Goal: Navigation & Orientation: Find specific page/section

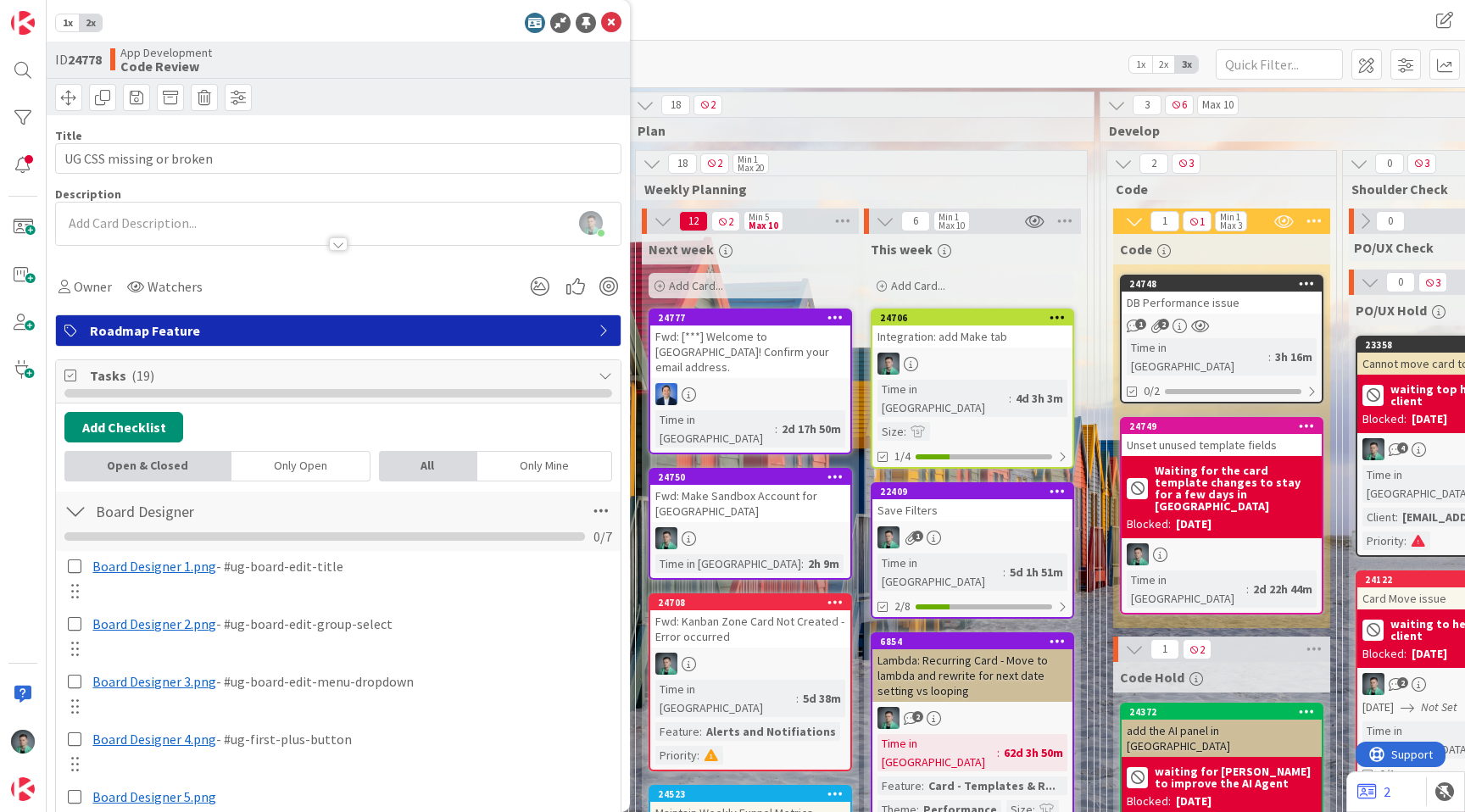
scroll to position [0, 1259]
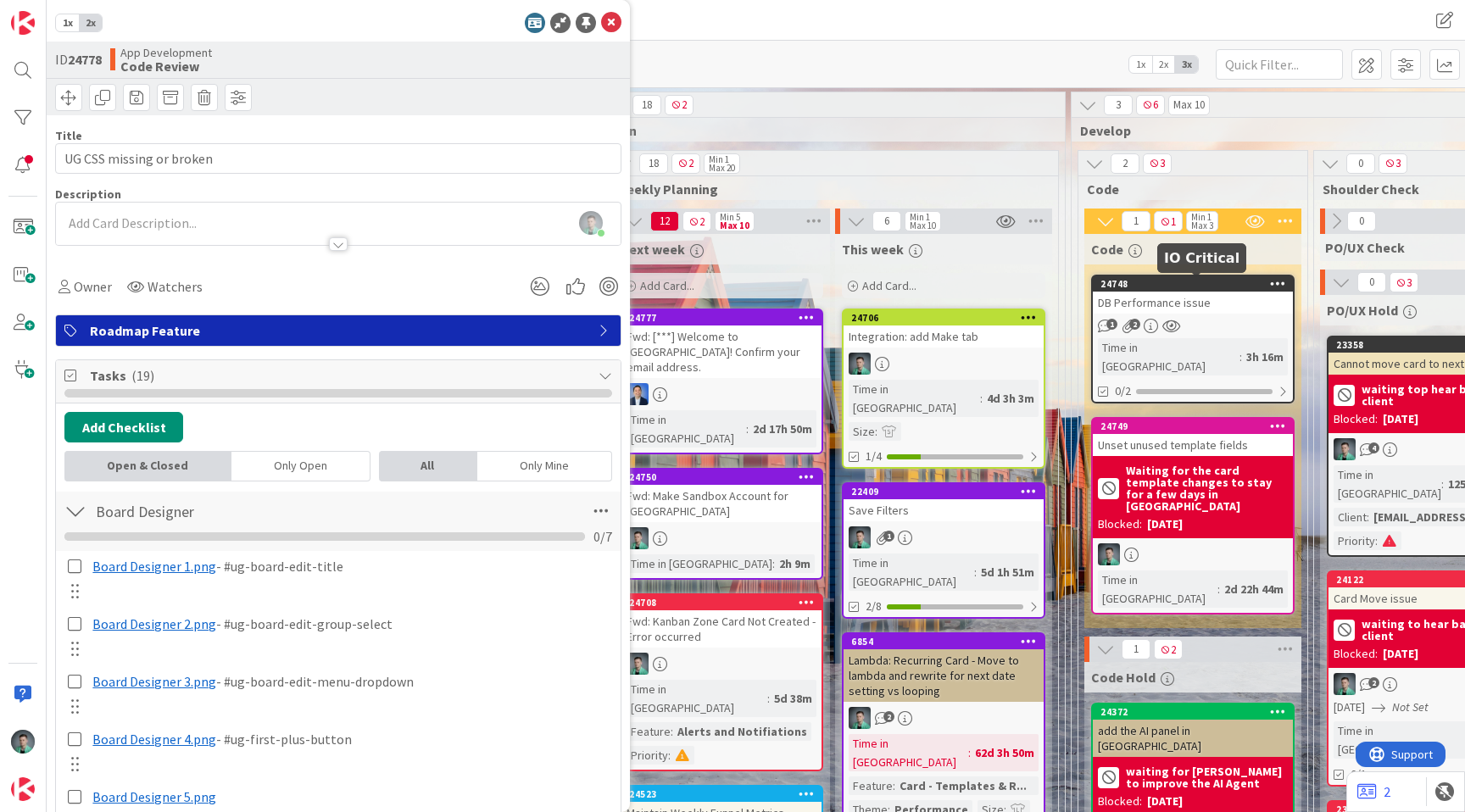
click at [1200, 297] on div "DB Performance issue" at bounding box center [1193, 302] width 200 height 22
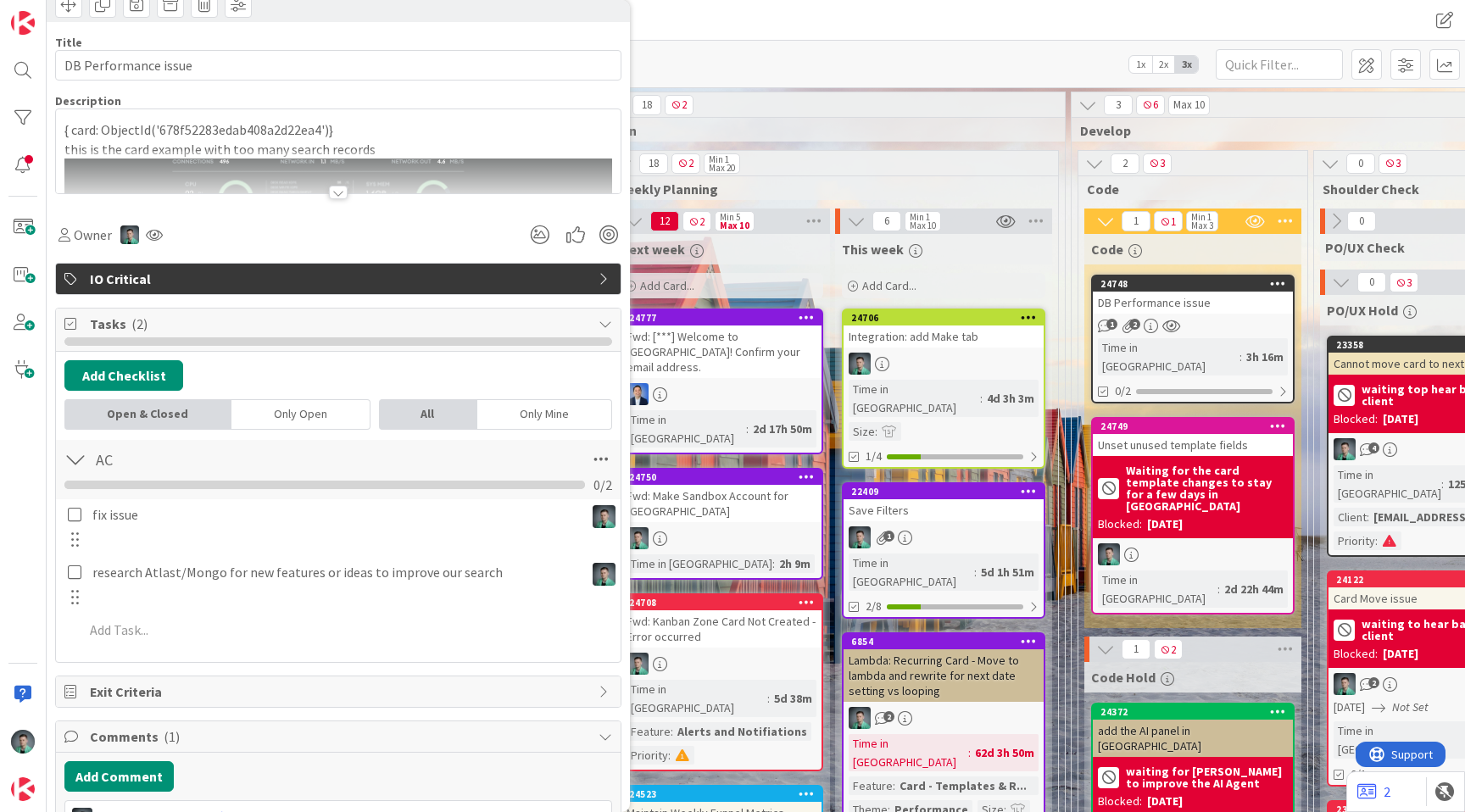
scroll to position [102, 0]
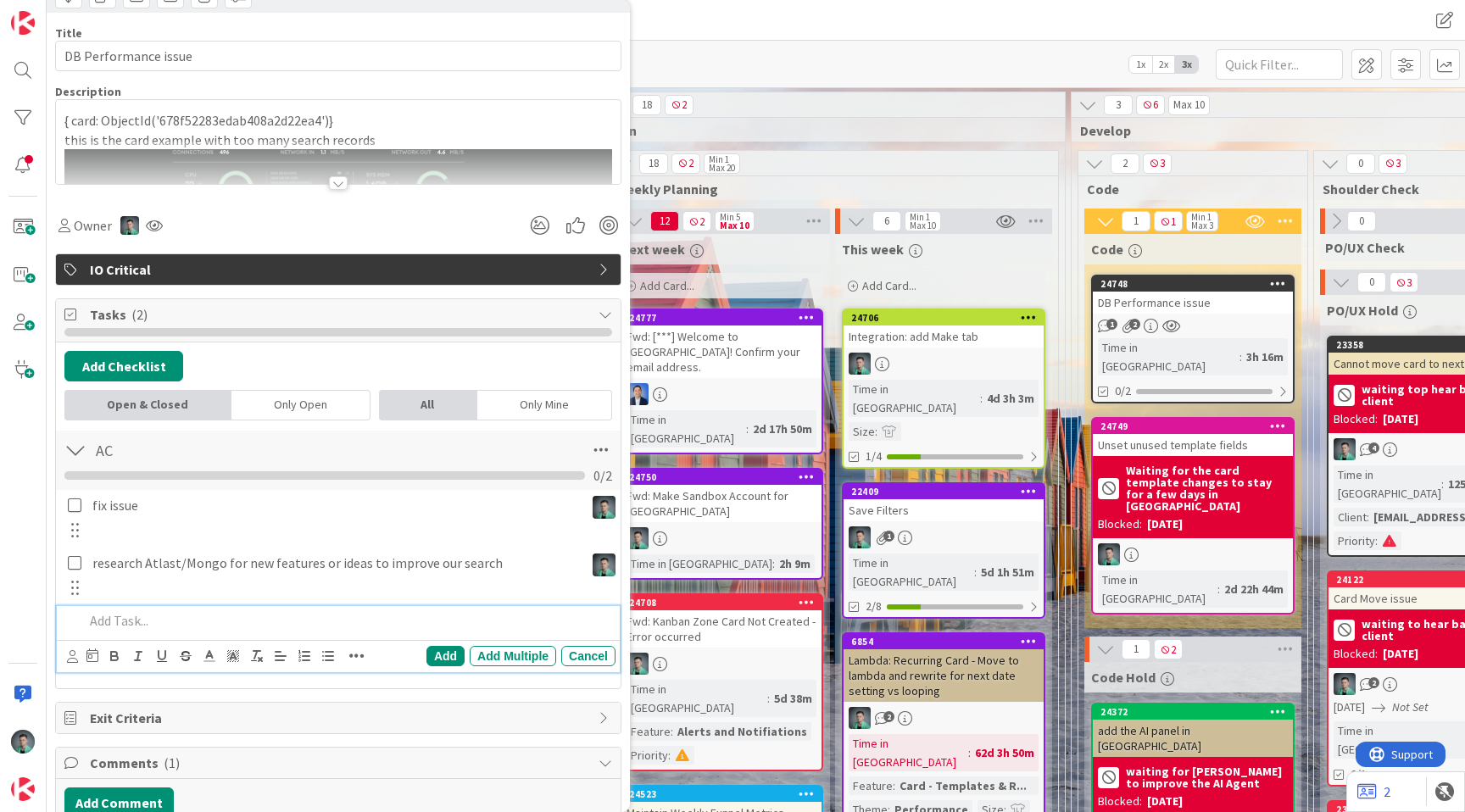
click at [199, 611] on p at bounding box center [345, 620] width 524 height 19
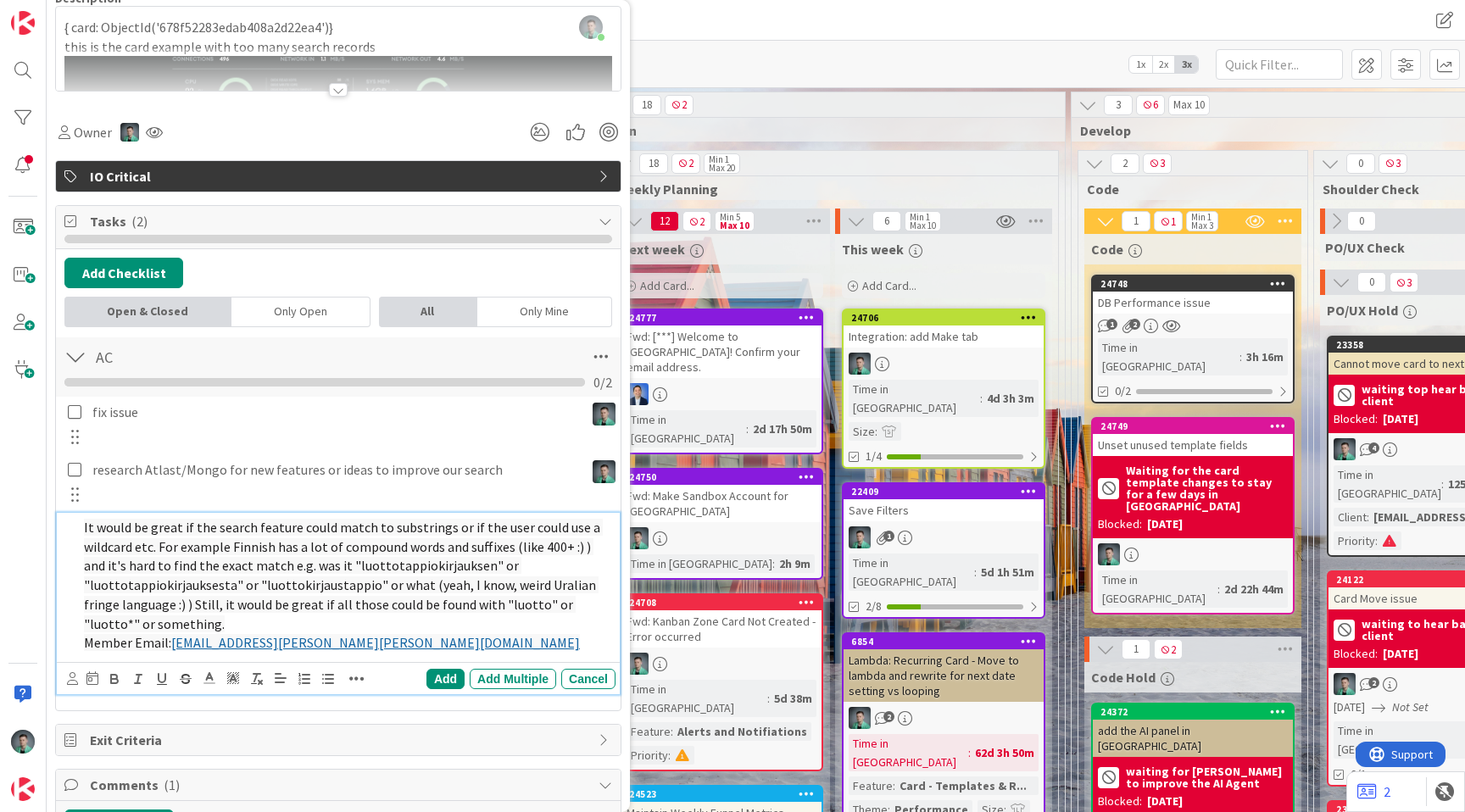
scroll to position [217, 0]
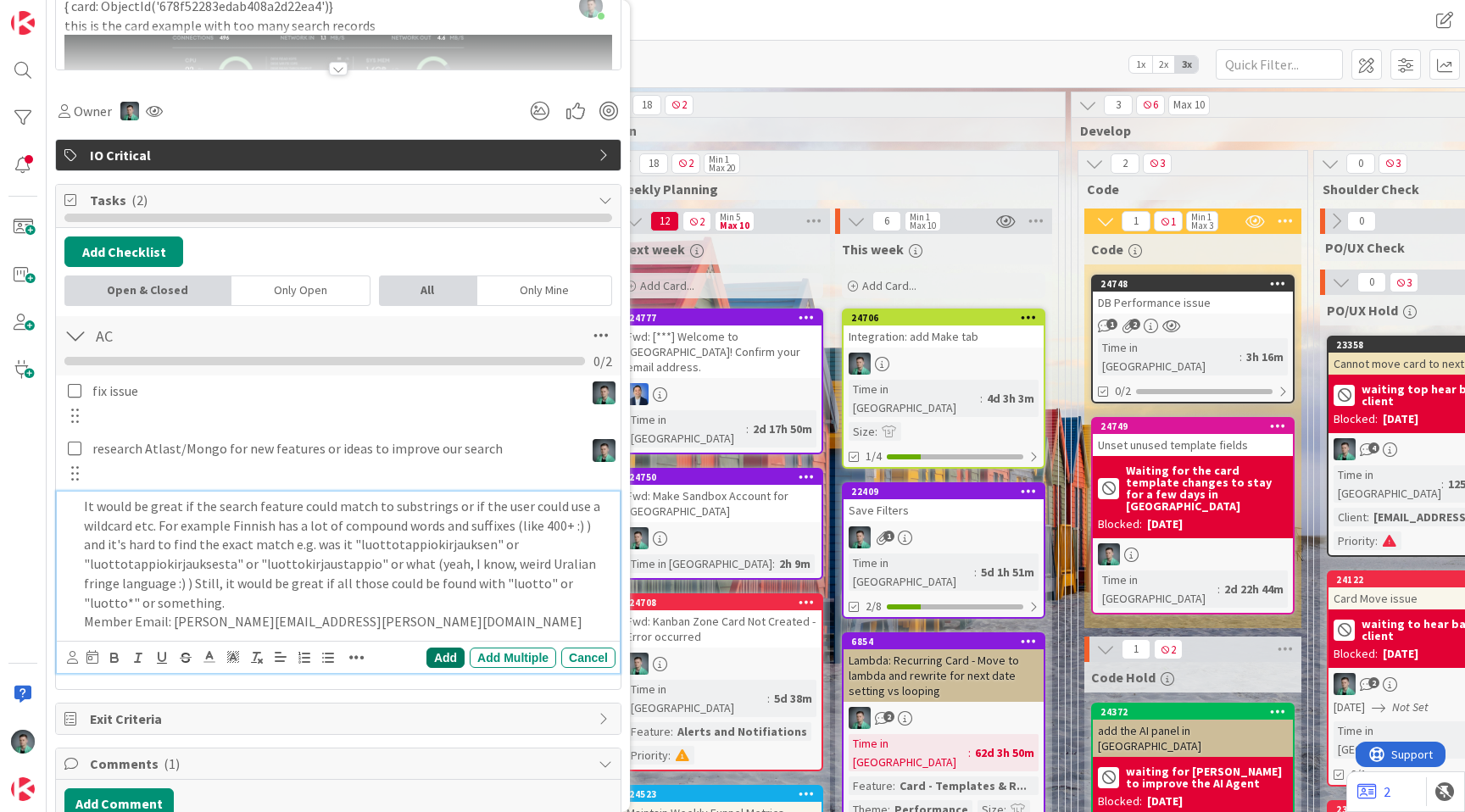
click at [436, 662] on div "Add" at bounding box center [445, 657] width 38 height 20
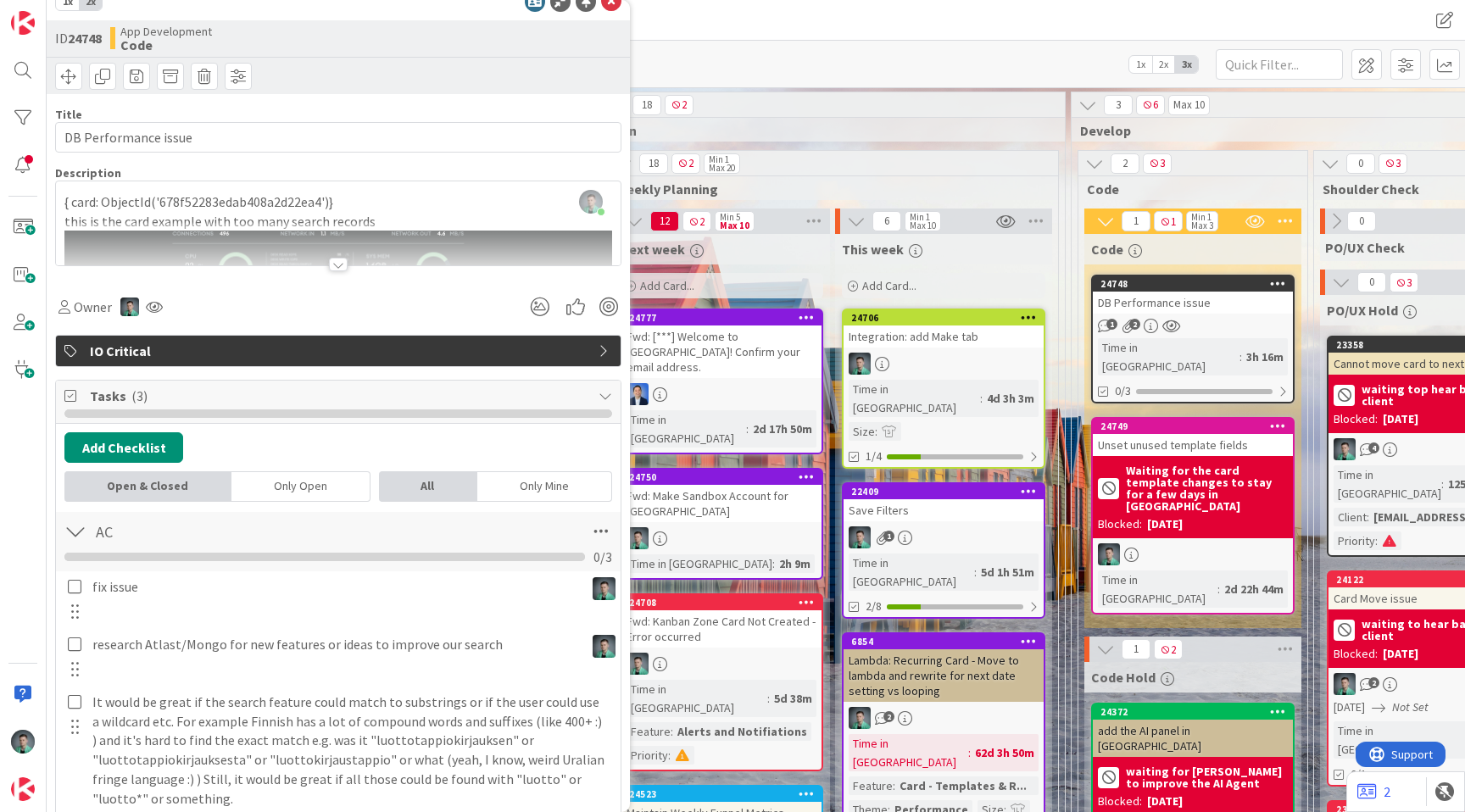
scroll to position [0, 0]
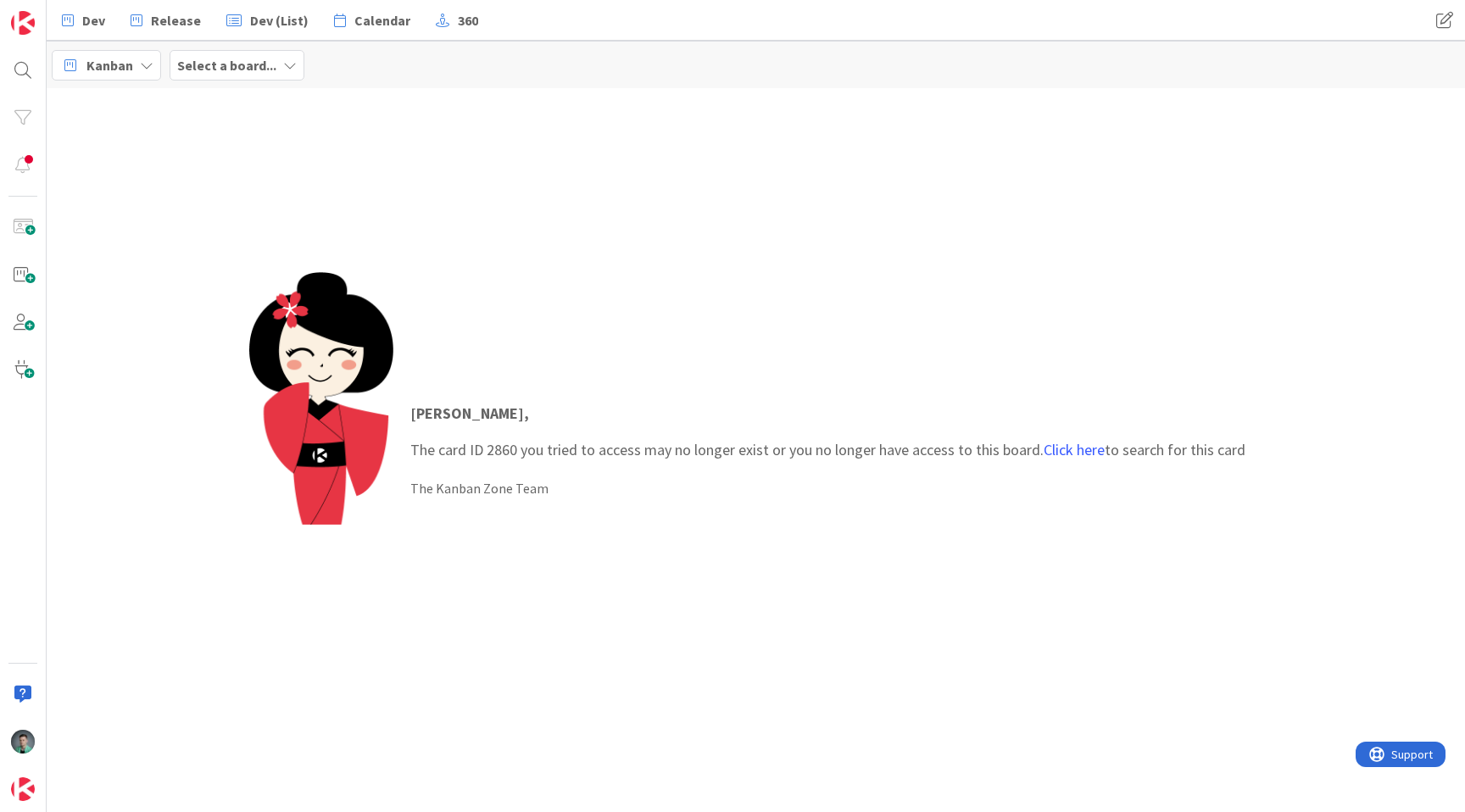
click at [131, 68] on div "Kanban" at bounding box center [106, 64] width 109 height 30
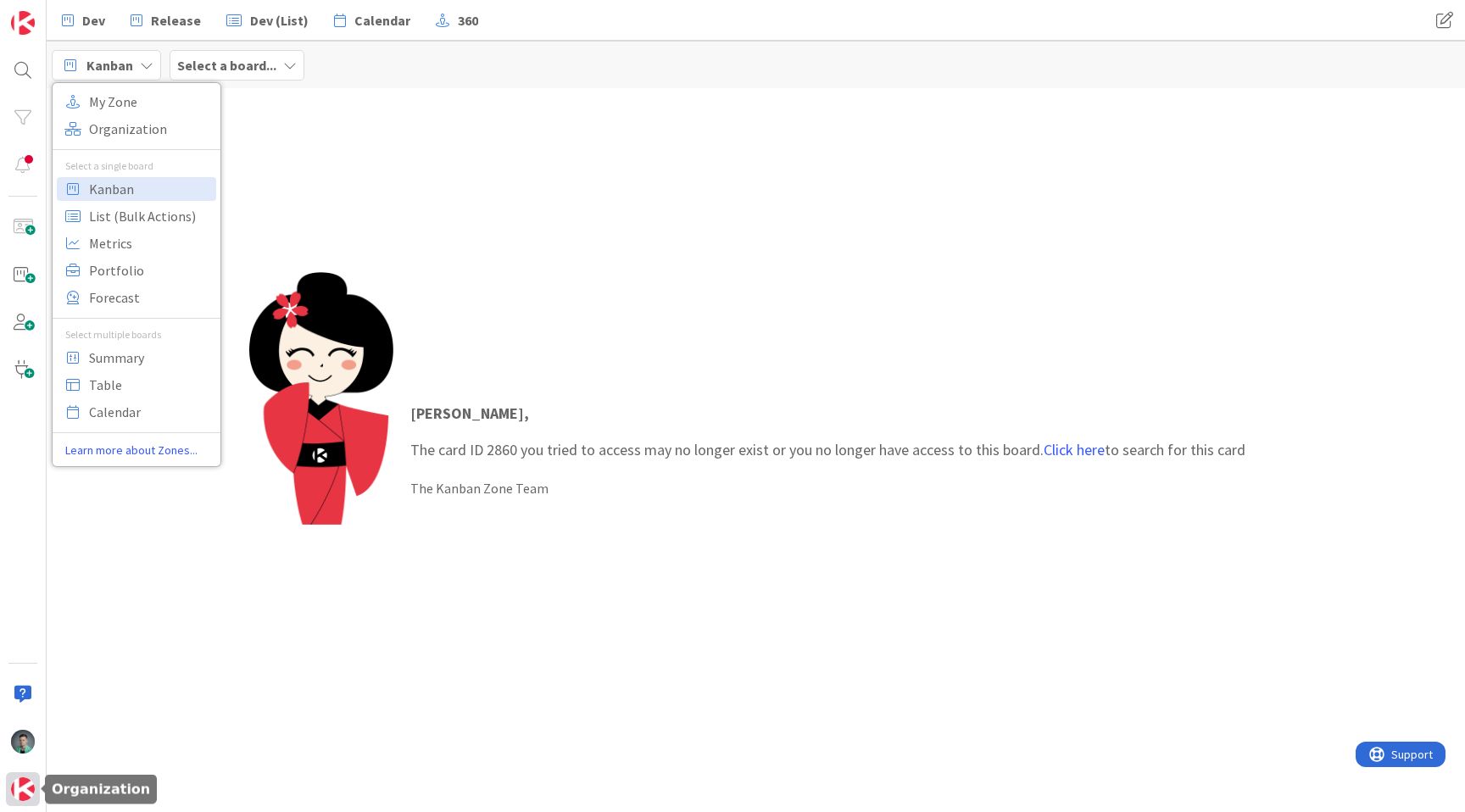
click at [10, 796] on div at bounding box center [22, 789] width 34 height 34
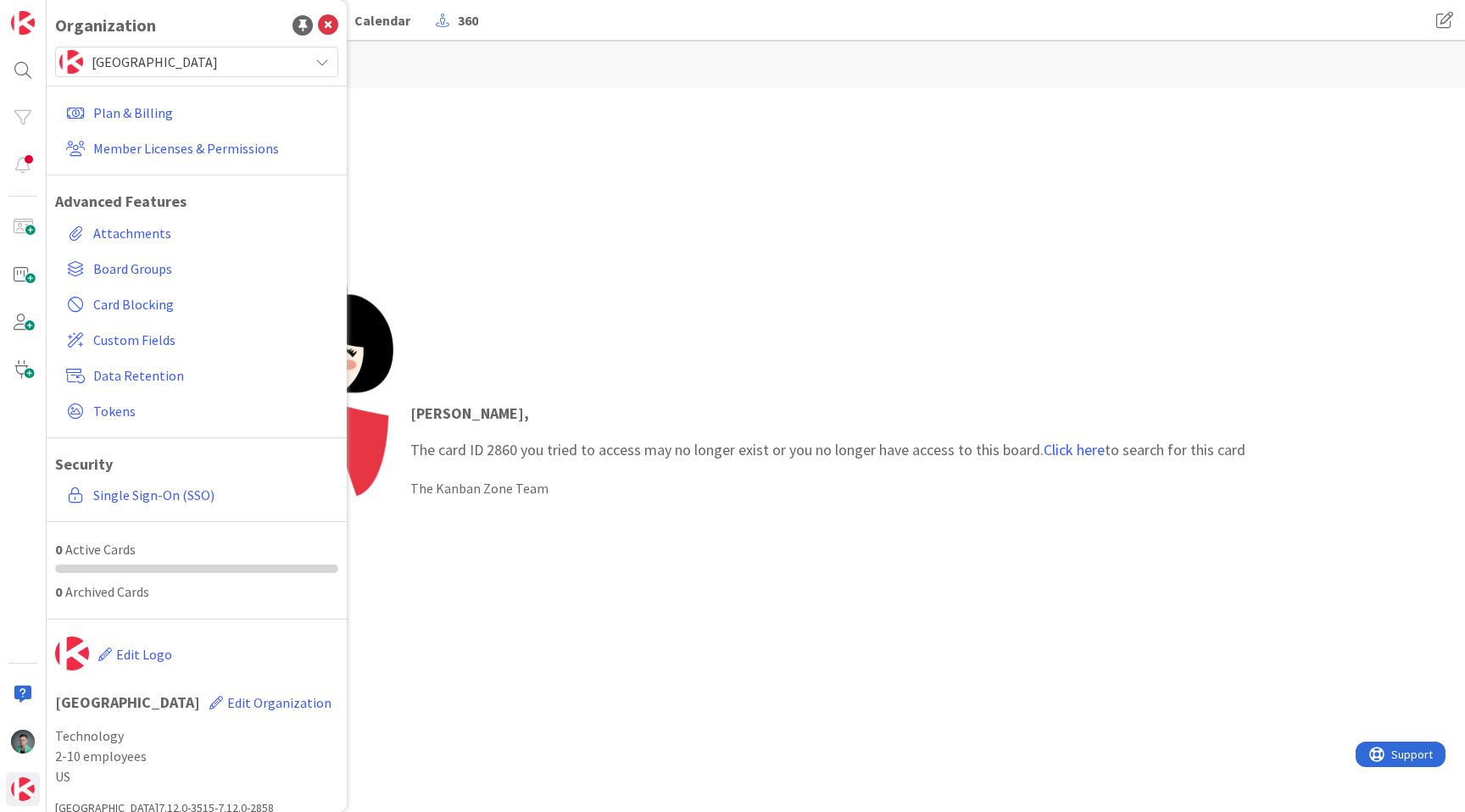
click at [150, 63] on span "[GEOGRAPHIC_DATA]" at bounding box center [196, 61] width 208 height 23
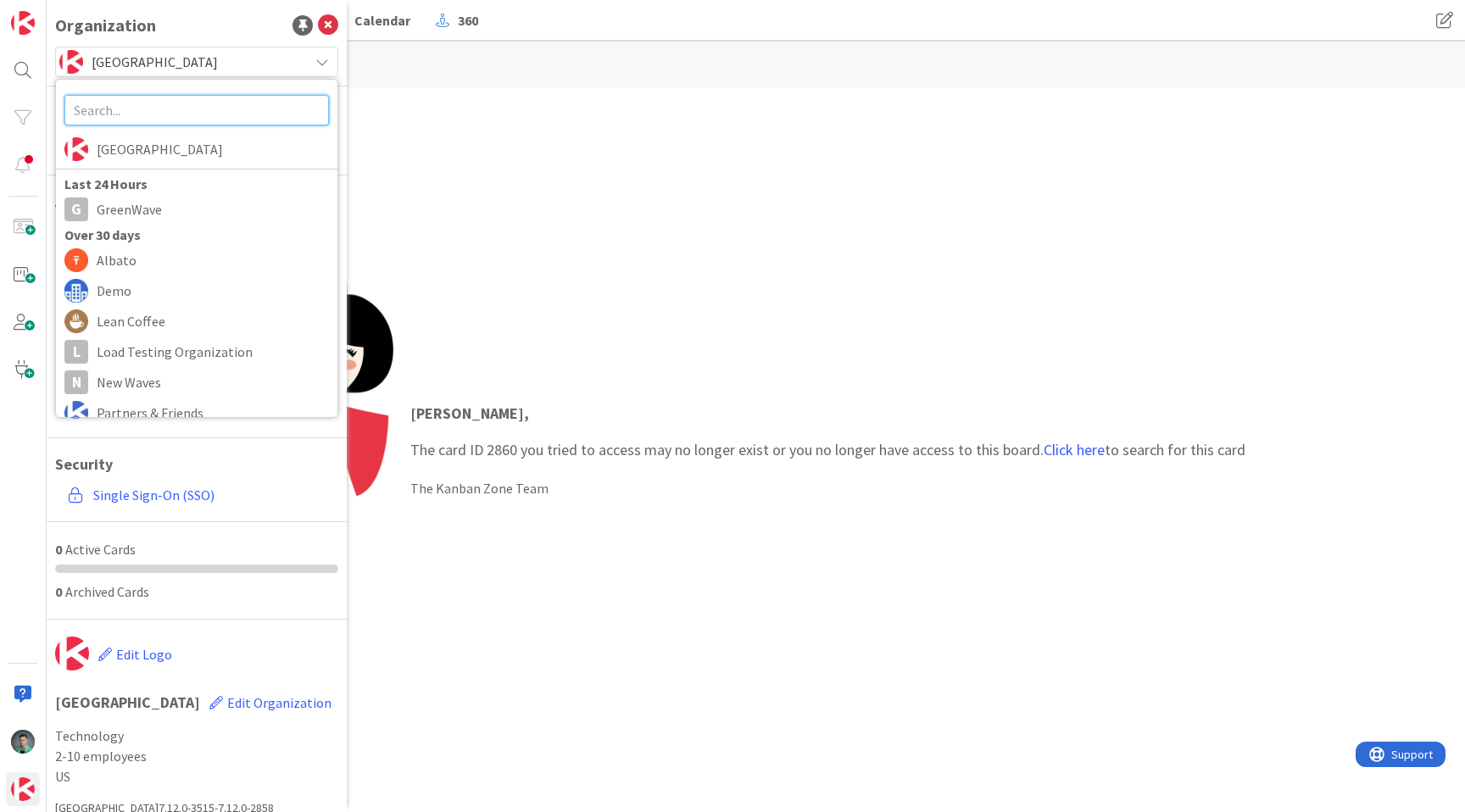
click at [139, 105] on input "text" at bounding box center [197, 110] width 265 height 30
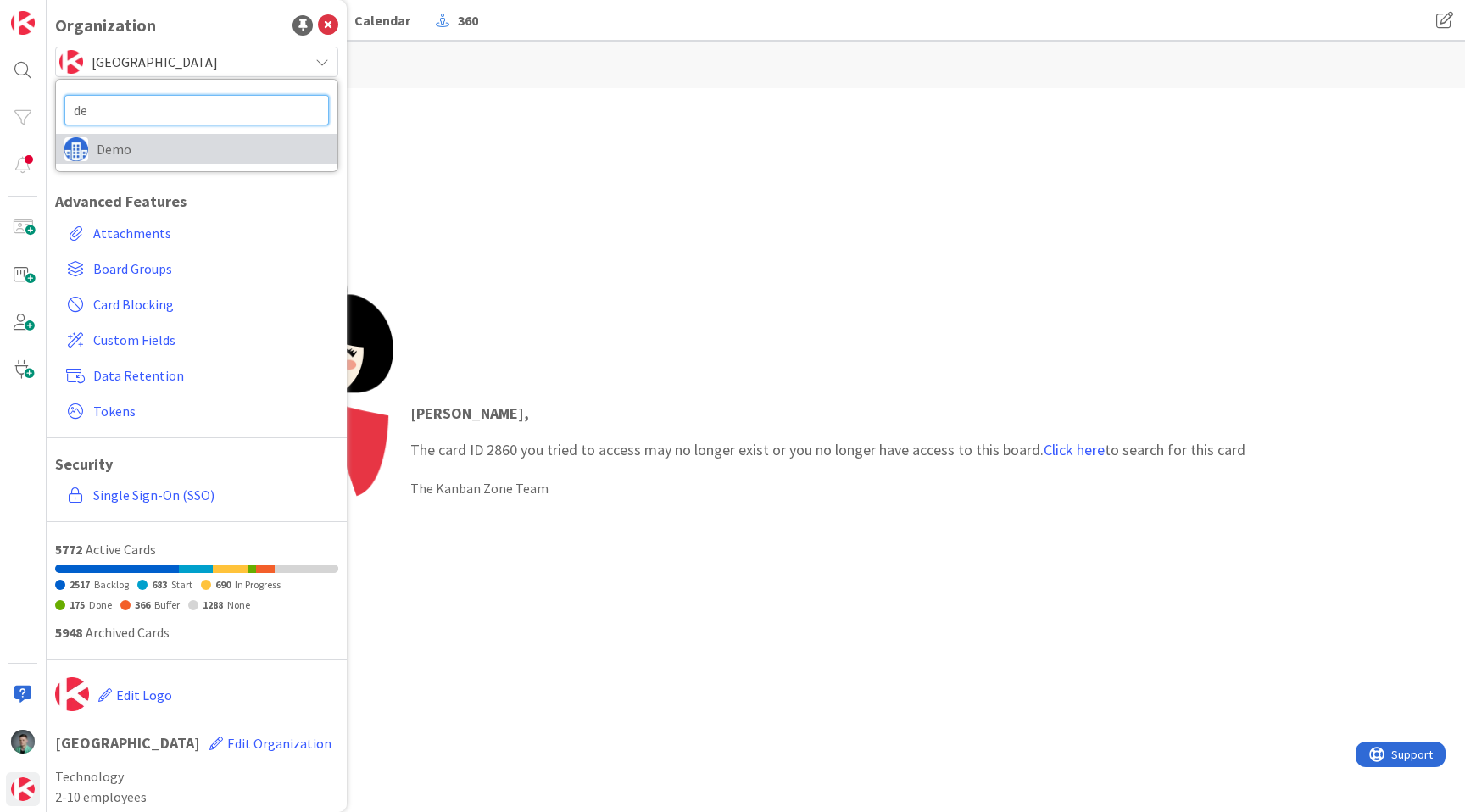
type input "de"
click at [102, 153] on span "Demo" at bounding box center [212, 149] width 232 height 25
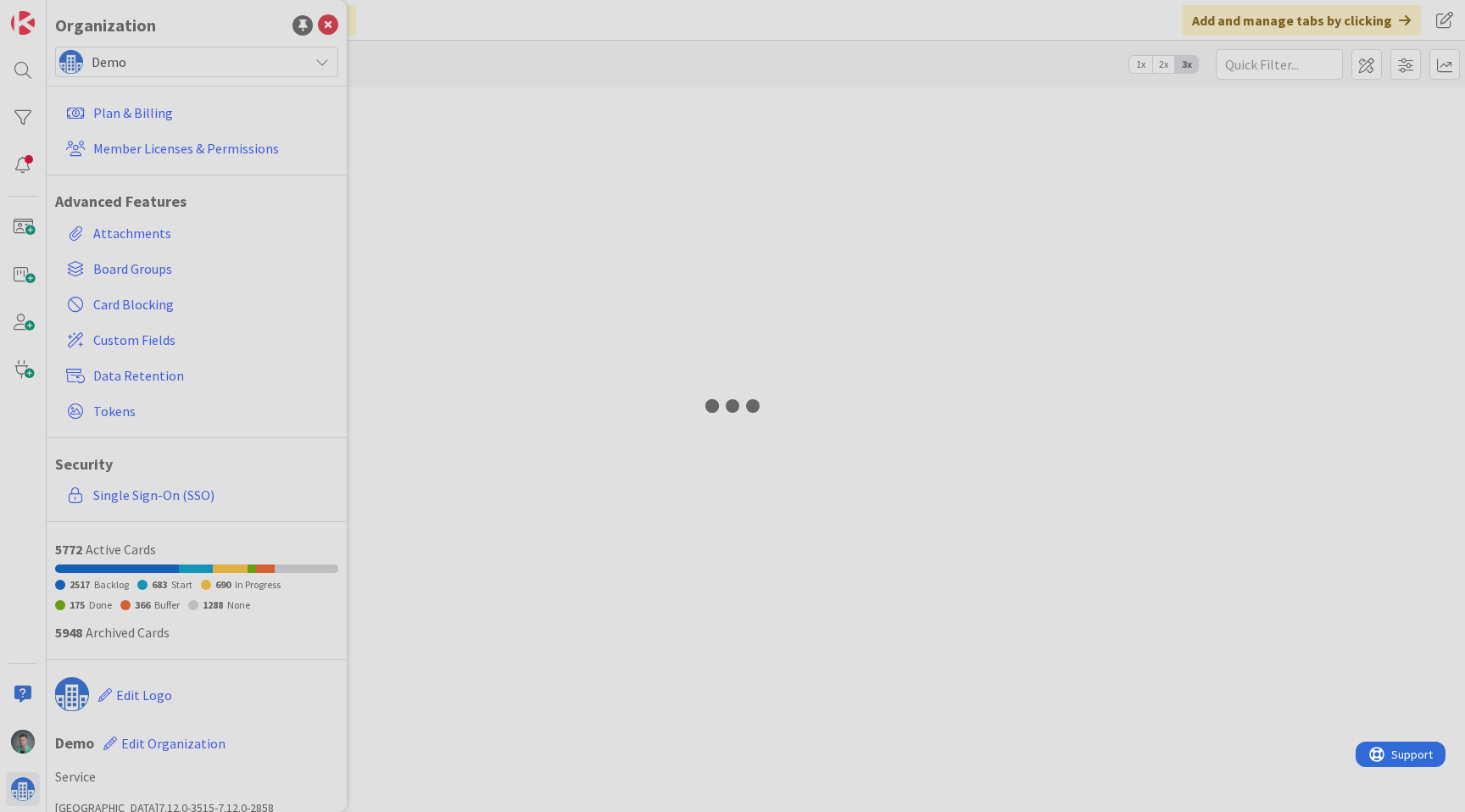
click at [320, 22] on div at bounding box center [732, 406] width 1465 height 812
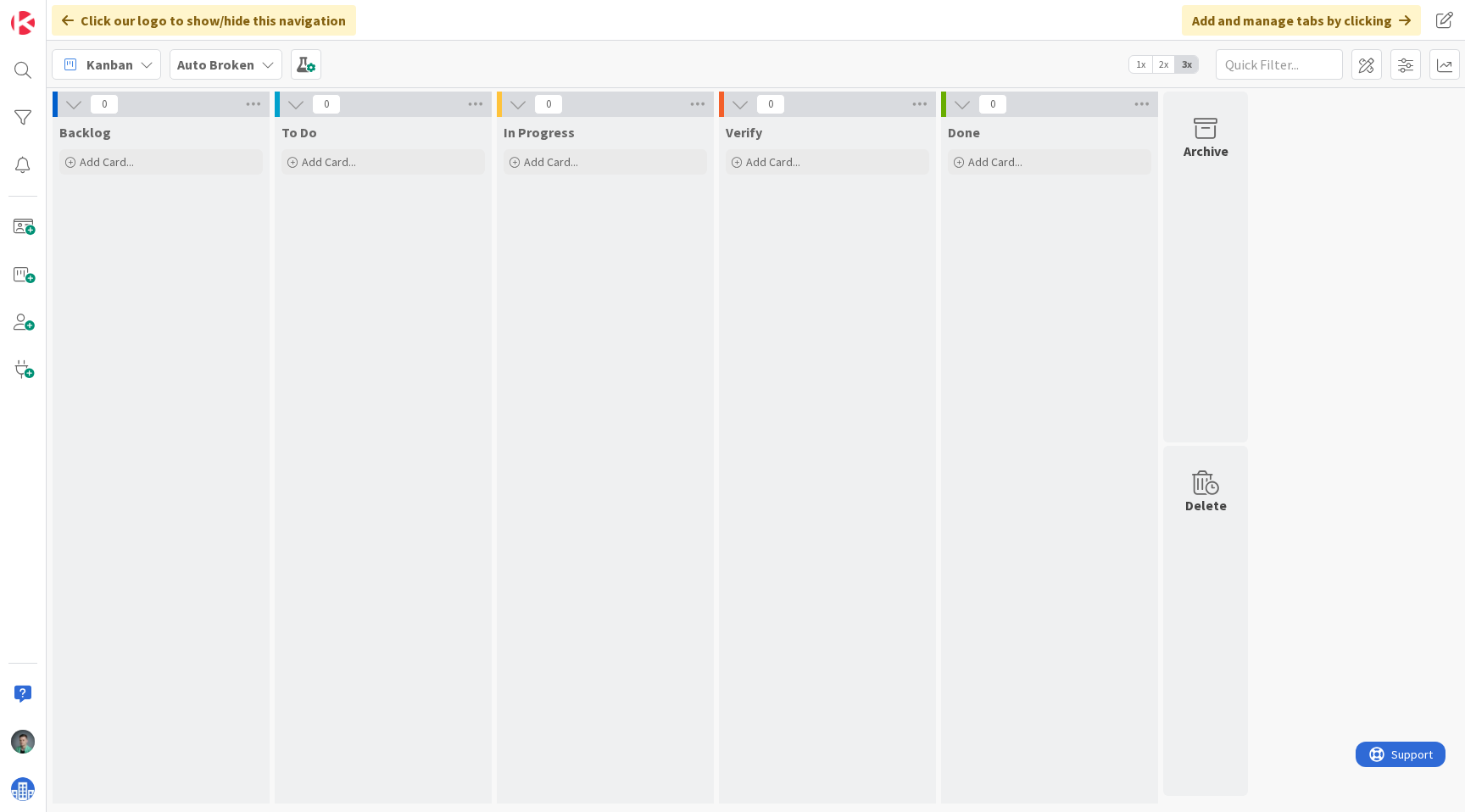
click at [224, 60] on b "Auto Broken" at bounding box center [215, 64] width 77 height 17
